Goal: Find contact information: Find contact information

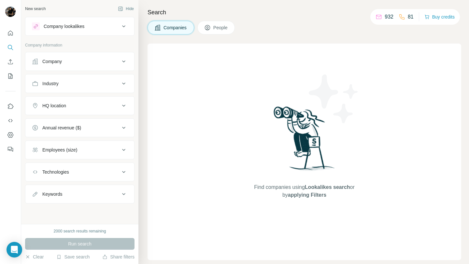
click at [90, 64] on div "Company" at bounding box center [76, 61] width 88 height 7
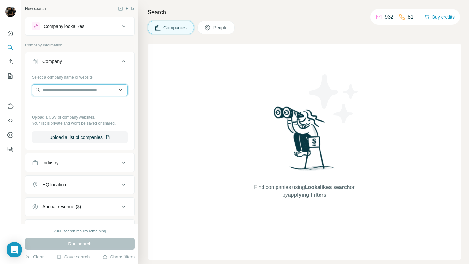
click at [91, 89] on input "text" at bounding box center [80, 90] width 96 height 12
paste input "**********"
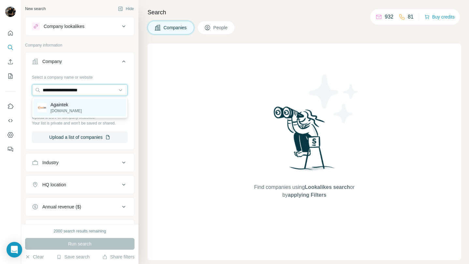
type input "**********"
click at [88, 106] on div "Againtek [DOMAIN_NAME]" at bounding box center [80, 108] width 92 height 18
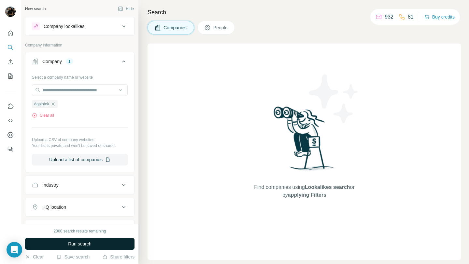
click at [79, 245] on span "Run search" at bounding box center [79, 244] width 23 height 7
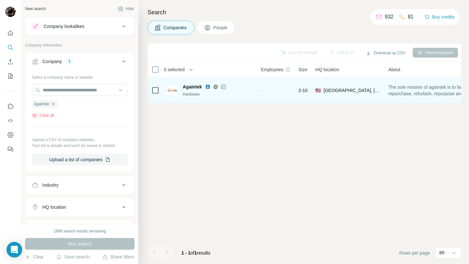
click at [208, 88] on img at bounding box center [207, 86] width 5 height 5
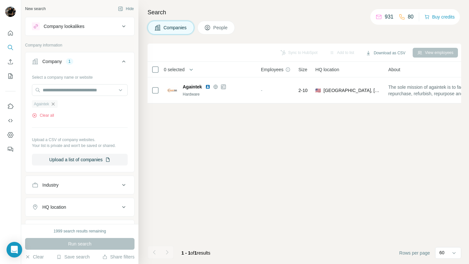
click at [54, 104] on icon "button" at bounding box center [52, 104] width 3 height 3
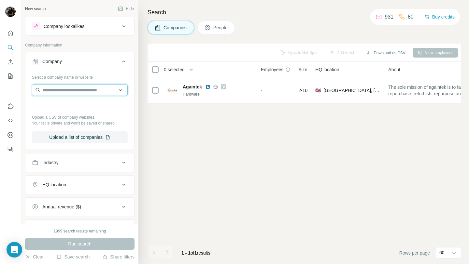
click at [64, 93] on input "text" at bounding box center [80, 90] width 96 height 12
paste input "**********"
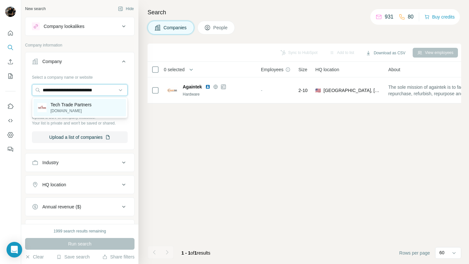
type input "**********"
click at [80, 106] on p "Tech Trade Partners" at bounding box center [70, 105] width 41 height 7
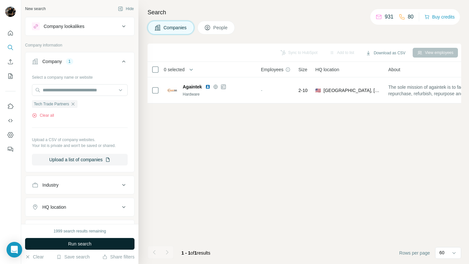
click at [124, 244] on button "Run search" at bounding box center [79, 244] width 109 height 12
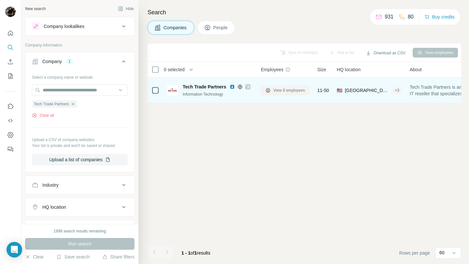
click at [298, 89] on span "View 9 employees" at bounding box center [289, 91] width 32 height 6
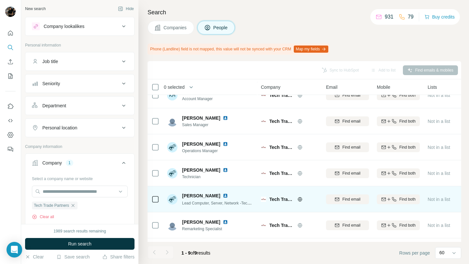
scroll to position [62, 0]
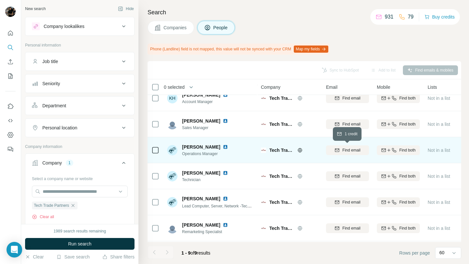
click at [349, 150] on span "Find email" at bounding box center [351, 150] width 18 height 6
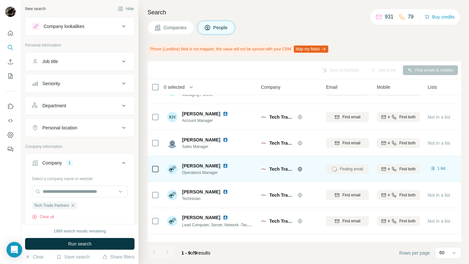
scroll to position [45, 0]
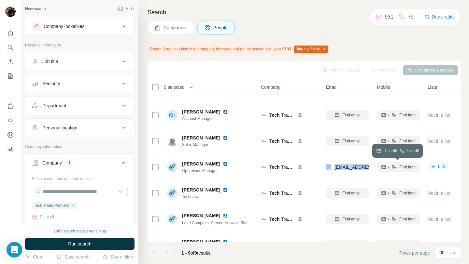
drag, startPoint x: 332, startPoint y: 168, endPoint x: 379, endPoint y: 169, distance: 46.9
click at [0, 0] on tr "[PERSON_NAME] Operations Manager Tech Trade Partners [PERSON_NAME][EMAIL_ADDRES…" at bounding box center [0, 0] width 0 height 0
copy tr "[EMAIL_ADDRESS][DOMAIN_NAME]"
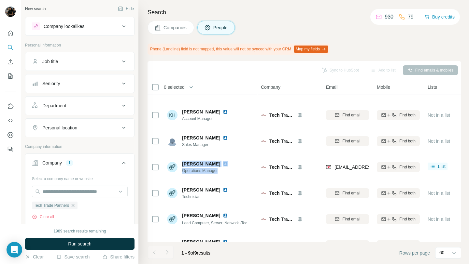
drag, startPoint x: 182, startPoint y: 164, endPoint x: 220, endPoint y: 175, distance: 40.0
click at [220, 175] on div "[PERSON_NAME] Operations Manager" at bounding box center [210, 167] width 87 height 18
copy div "[PERSON_NAME] Operations Manager"
